Goal: Transaction & Acquisition: Purchase product/service

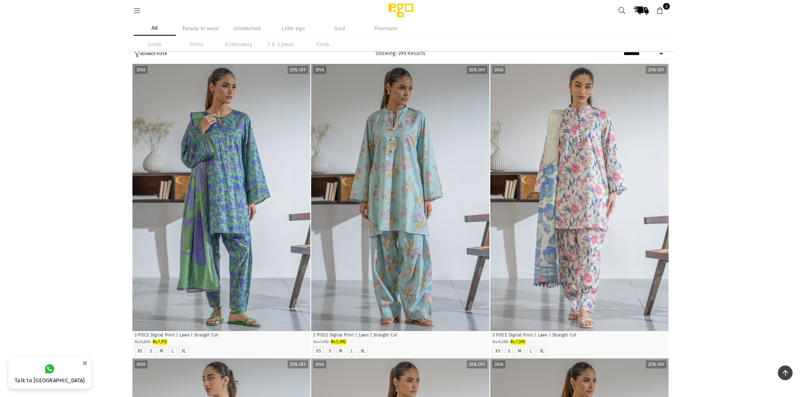
select select "******"
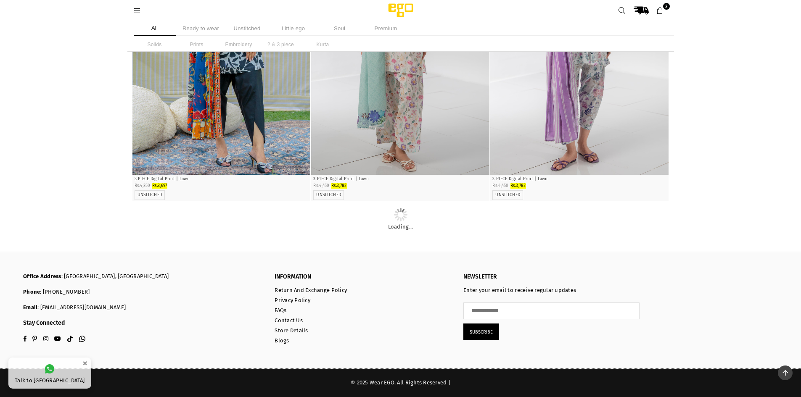
scroll to position [10728, 0]
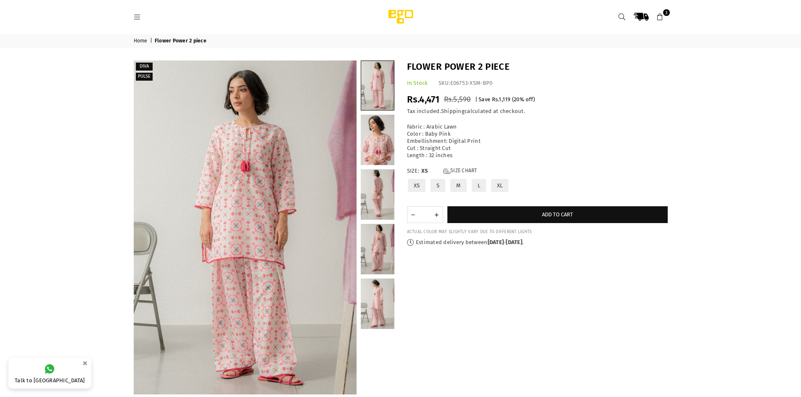
click at [415, 187] on label "XS" at bounding box center [417, 185] width 20 height 15
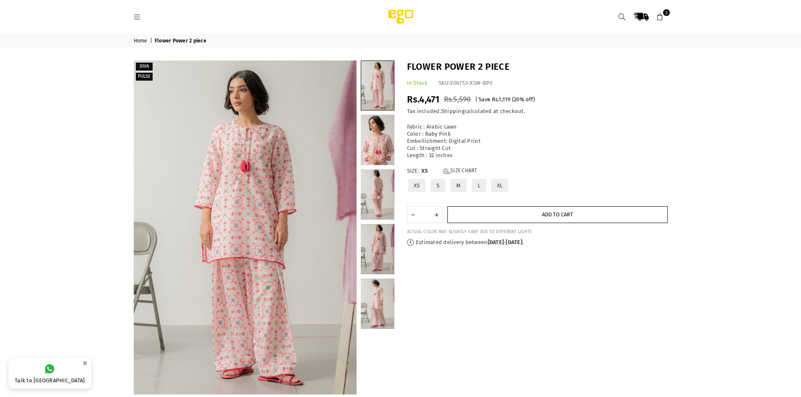
click at [548, 218] on button "Add to cart" at bounding box center [557, 214] width 220 height 17
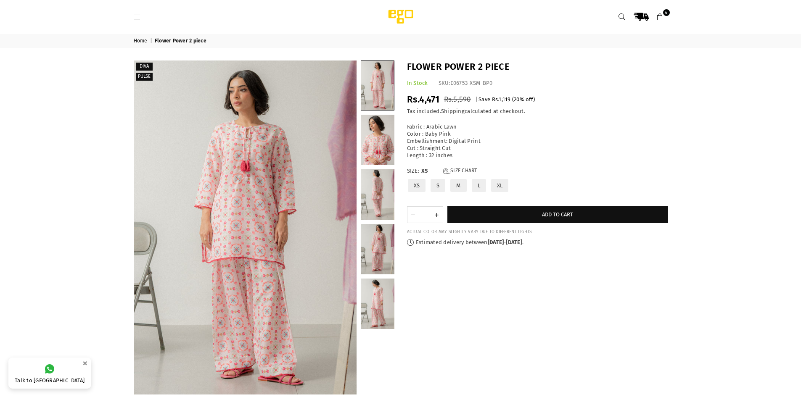
click at [662, 14] on icon at bounding box center [660, 17] width 8 height 8
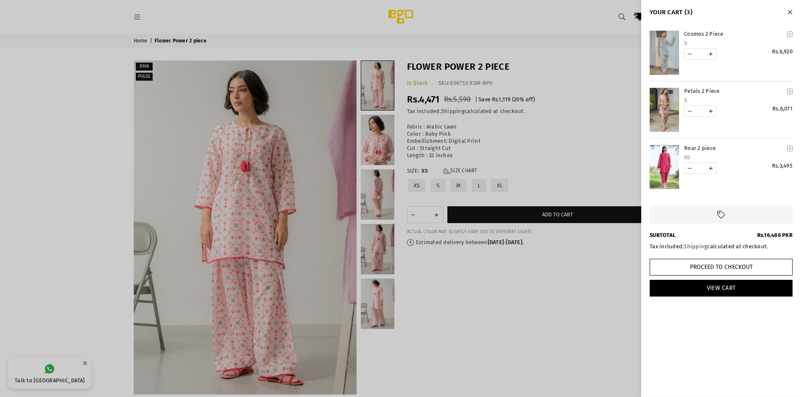
click at [789, 149] on icon "YOUR CART" at bounding box center [789, 148] width 5 height 6
click at [790, 148] on icon "YOUR CART" at bounding box center [789, 148] width 5 height 6
click at [788, 11] on icon "Close" at bounding box center [789, 12] width 5 height 6
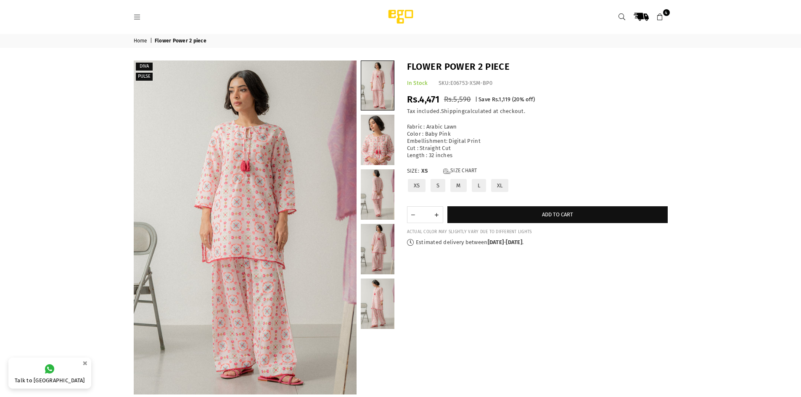
click at [138, 40] on link "Home" at bounding box center [141, 41] width 15 height 7
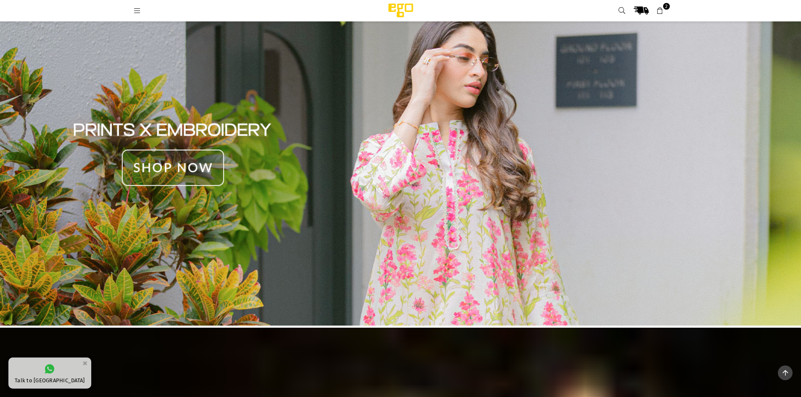
scroll to position [799, 0]
